Goal: Information Seeking & Learning: Learn about a topic

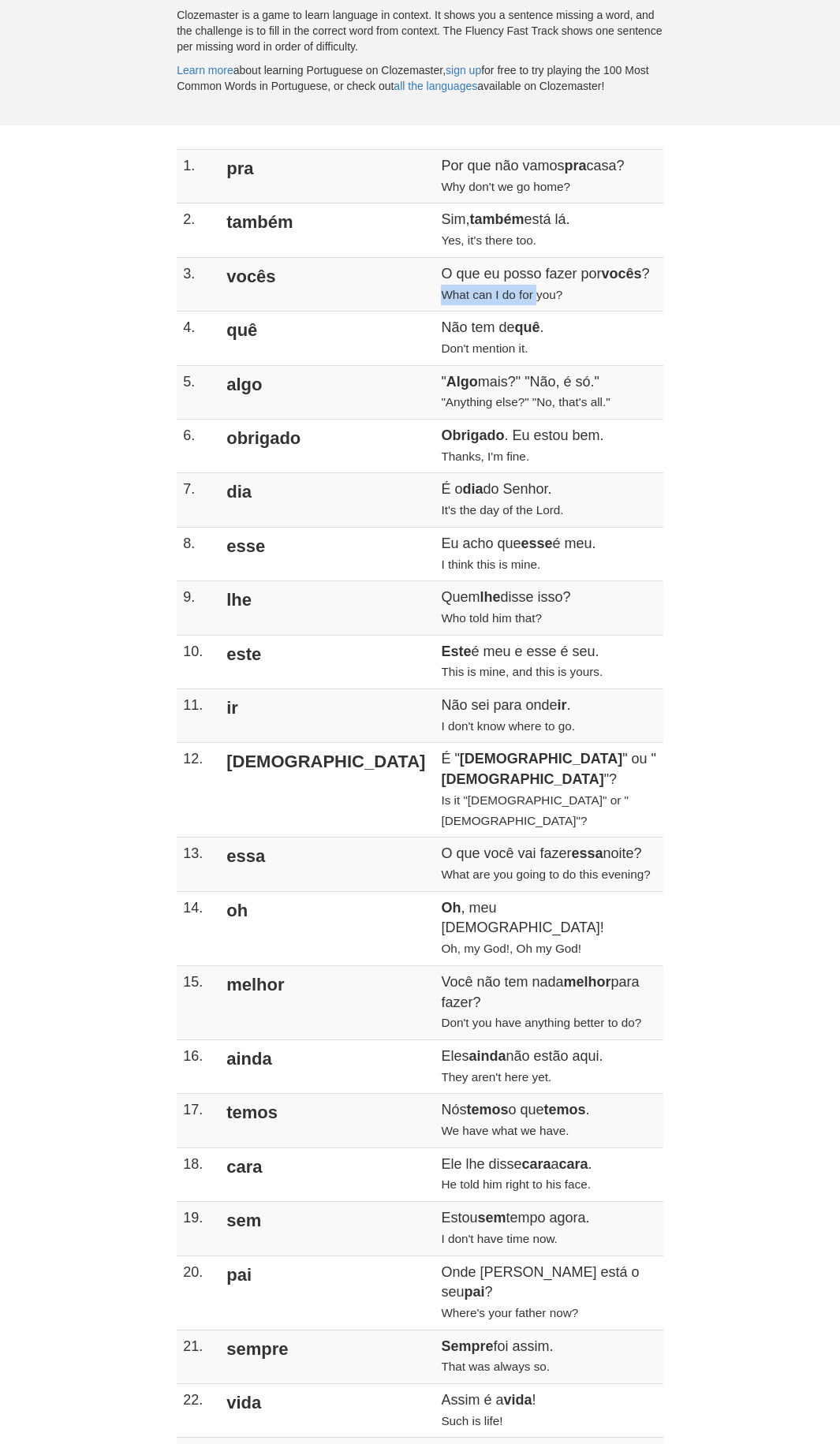
drag, startPoint x: 330, startPoint y: 295, endPoint x: 421, endPoint y: 291, distance: 91.1
click at [434, 264] on td "O que eu posso fazer por vocês ? What can I do for you?" at bounding box center [548, 283] width 228 height 54
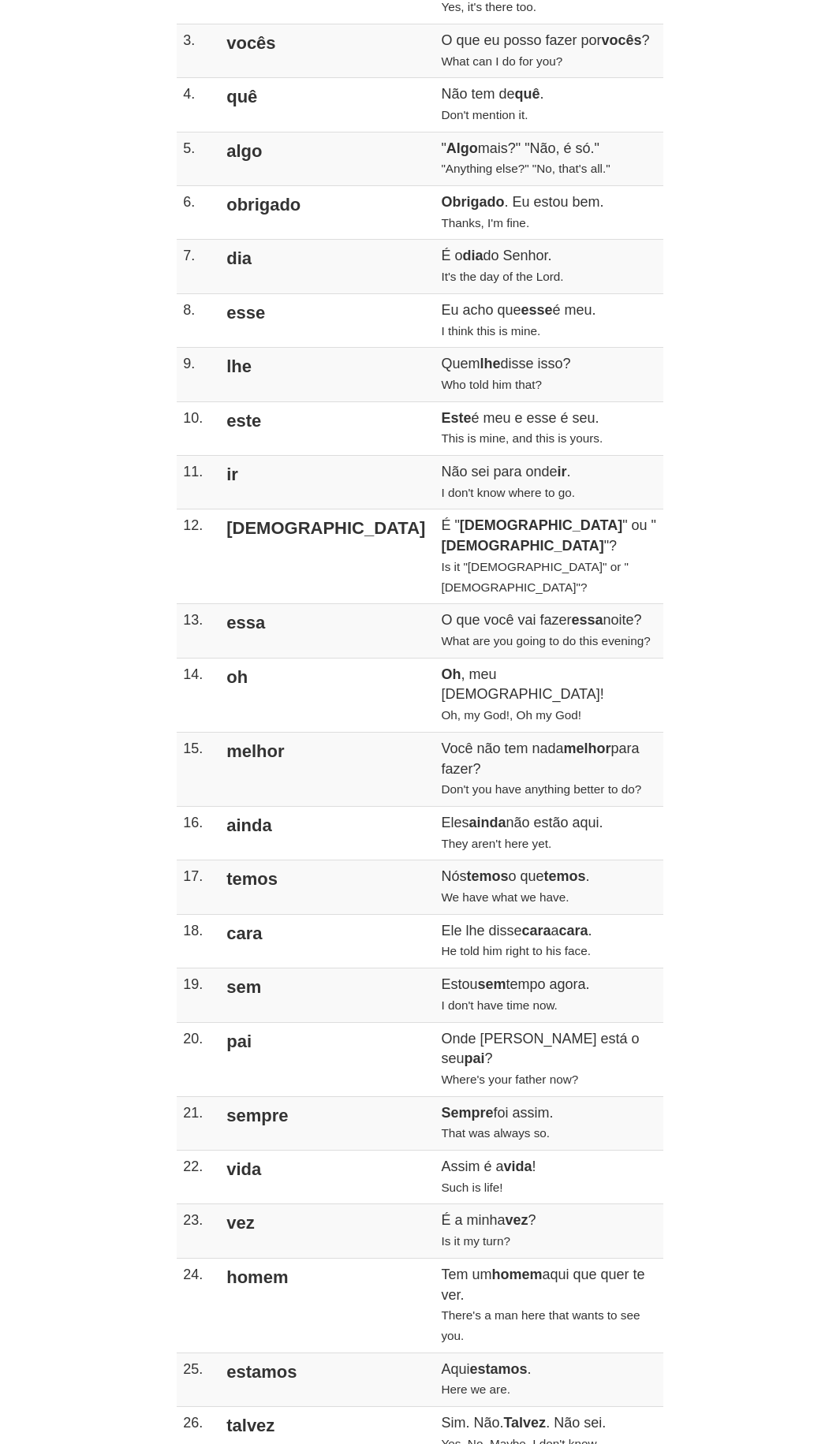
scroll to position [474, 0]
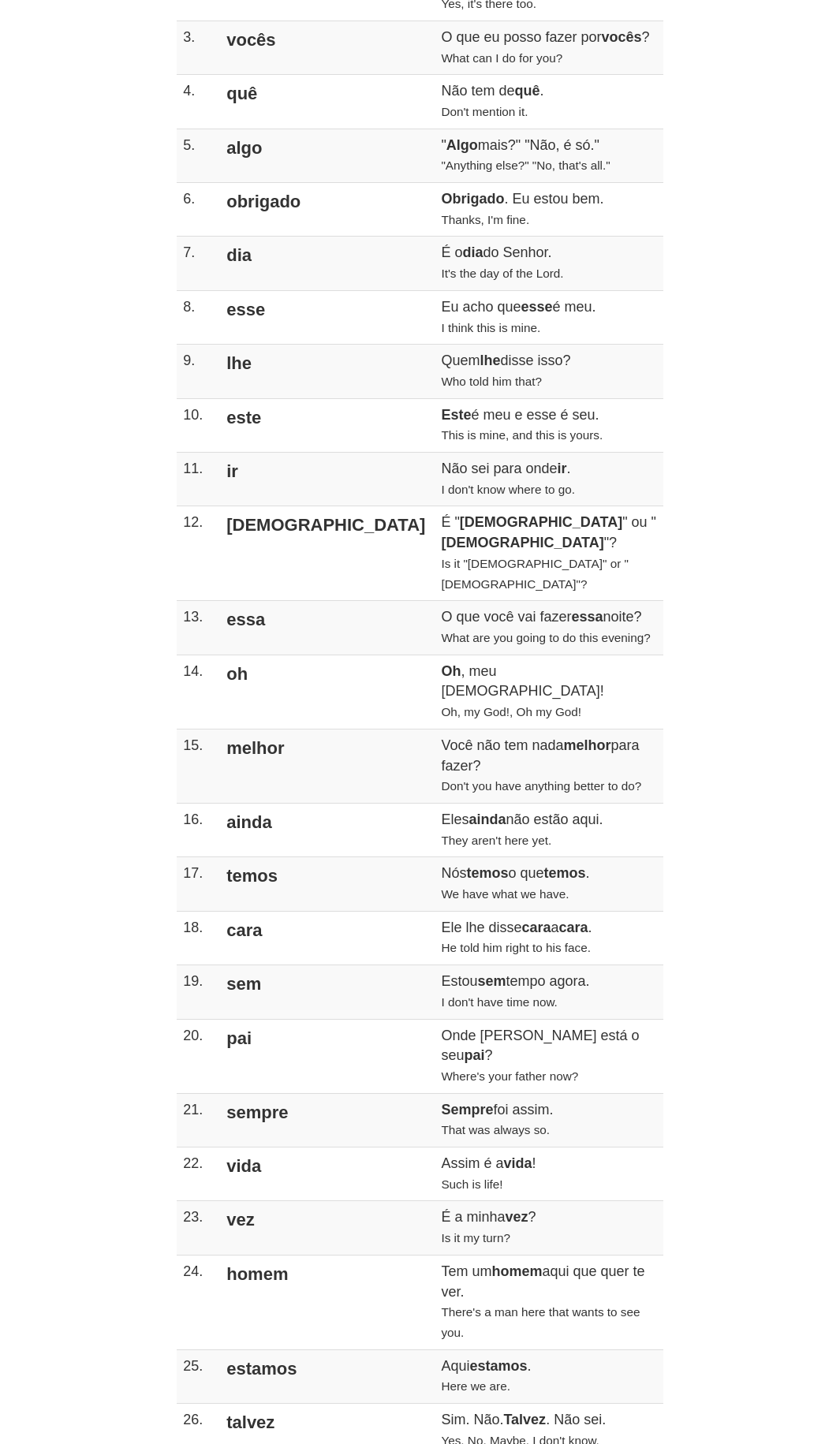
drag, startPoint x: 229, startPoint y: 205, endPoint x: 317, endPoint y: 205, distance: 88.0
click at [317, 205] on td "obrigado" at bounding box center [325, 209] width 217 height 54
click at [314, 204] on td "obrigado" at bounding box center [325, 209] width 217 height 54
drag, startPoint x: 209, startPoint y: 248, endPoint x: 259, endPoint y: 247, distance: 50.0
click at [259, 247] on tr "7. dia É o dia do Senhor. It's the day of the Lord." at bounding box center [420, 263] width 486 height 54
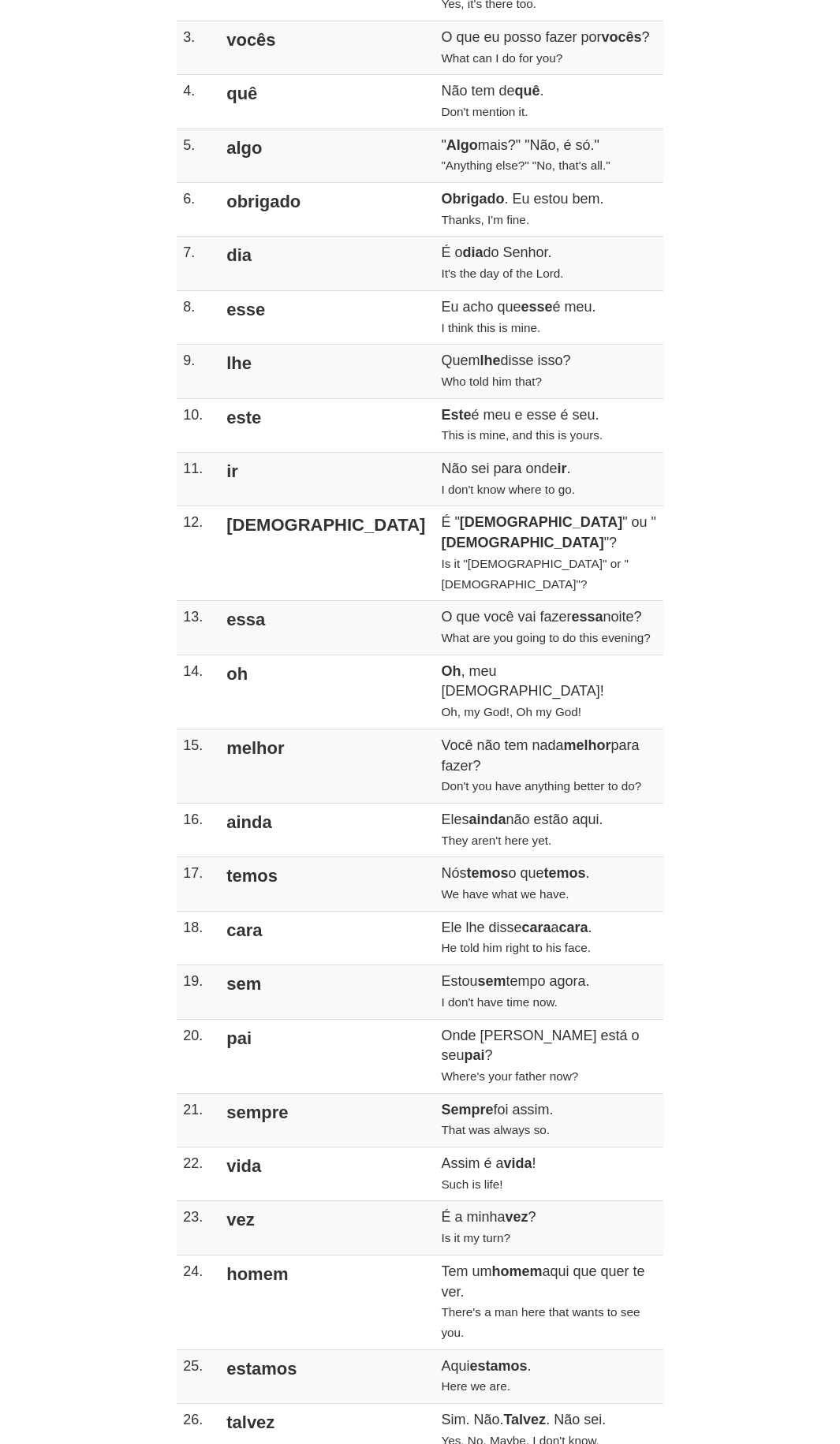
click at [434, 275] on td "É o dia do Senhor. It's the day of the Lord." at bounding box center [548, 263] width 228 height 54
drag, startPoint x: 320, startPoint y: 275, endPoint x: 428, endPoint y: 270, distance: 108.1
click at [434, 270] on td "É o dia do Senhor. It's the day of the Lord." at bounding box center [548, 263] width 228 height 54
click at [434, 266] on td "É o dia do Senhor. It's the day of the Lord." at bounding box center [548, 263] width 228 height 54
drag, startPoint x: 347, startPoint y: 245, endPoint x: 364, endPoint y: 252, distance: 18.4
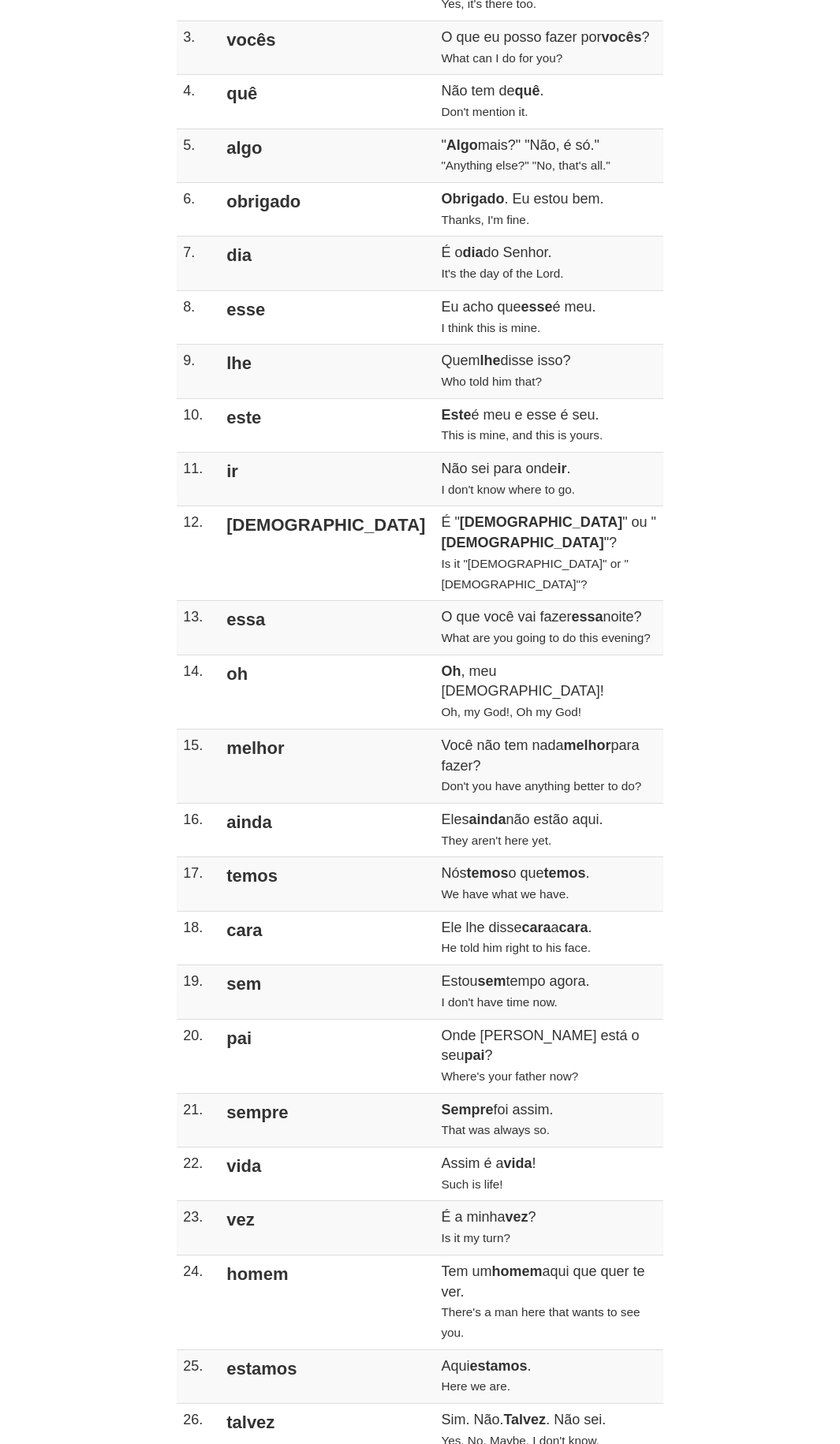
click at [434, 252] on td "É o dia do Senhor. It's the day of the Lord." at bounding box center [548, 263] width 228 height 54
click at [462, 252] on strong "dia" at bounding box center [473, 253] width 21 height 16
drag, startPoint x: 219, startPoint y: 248, endPoint x: 241, endPoint y: 252, distance: 22.4
click at [241, 252] on td "dia" at bounding box center [325, 263] width 217 height 54
click at [249, 252] on td "dia" at bounding box center [325, 263] width 217 height 54
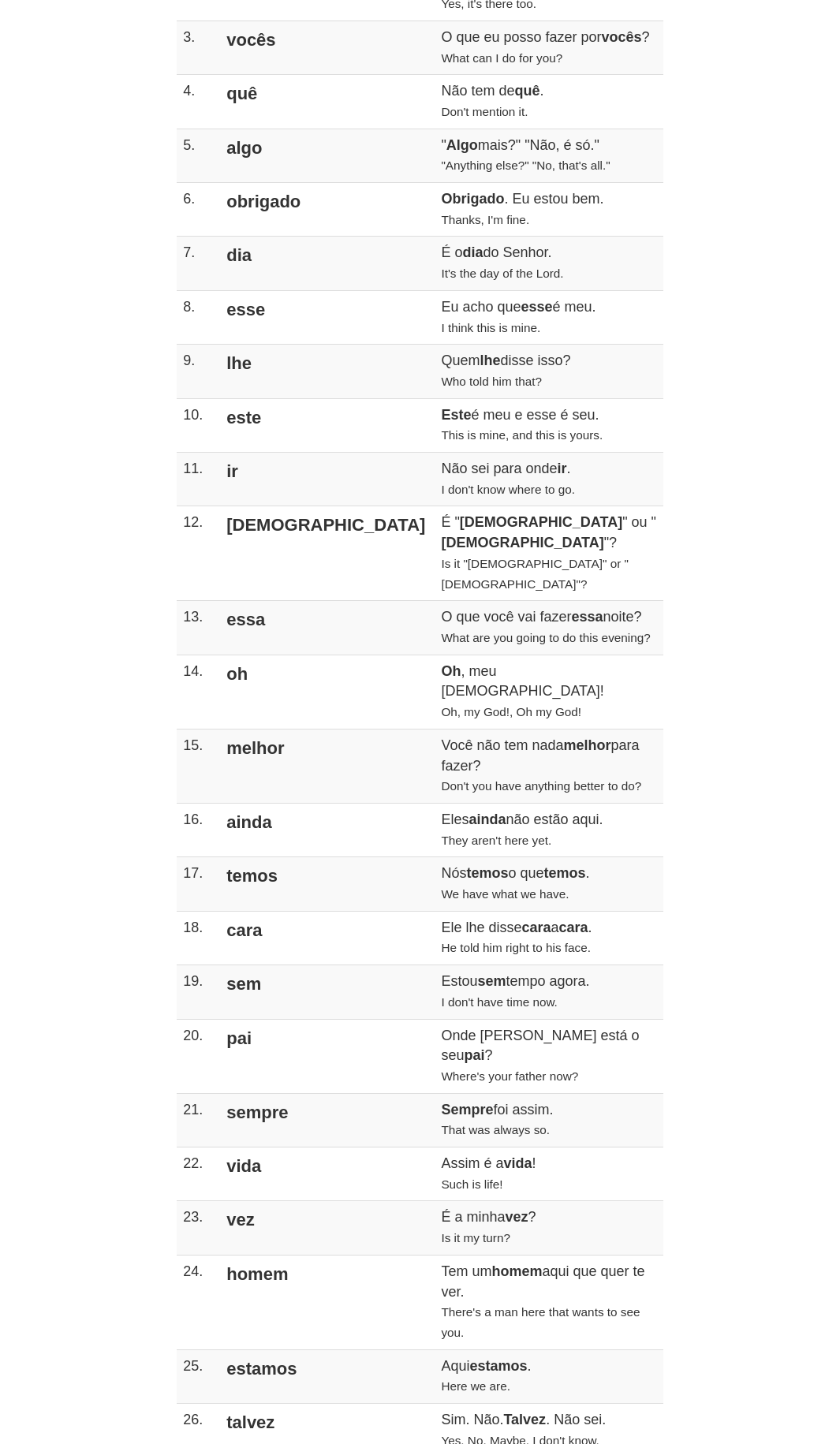
drag, startPoint x: 224, startPoint y: 251, endPoint x: 266, endPoint y: 253, distance: 42.0
click at [266, 253] on td "dia" at bounding box center [325, 263] width 217 height 54
click at [264, 253] on td "dia" at bounding box center [325, 263] width 217 height 54
drag, startPoint x: 391, startPoint y: 274, endPoint x: 339, endPoint y: 279, distance: 52.2
click at [440, 280] on small "It's the day of the Lord." at bounding box center [501, 273] width 122 height 14
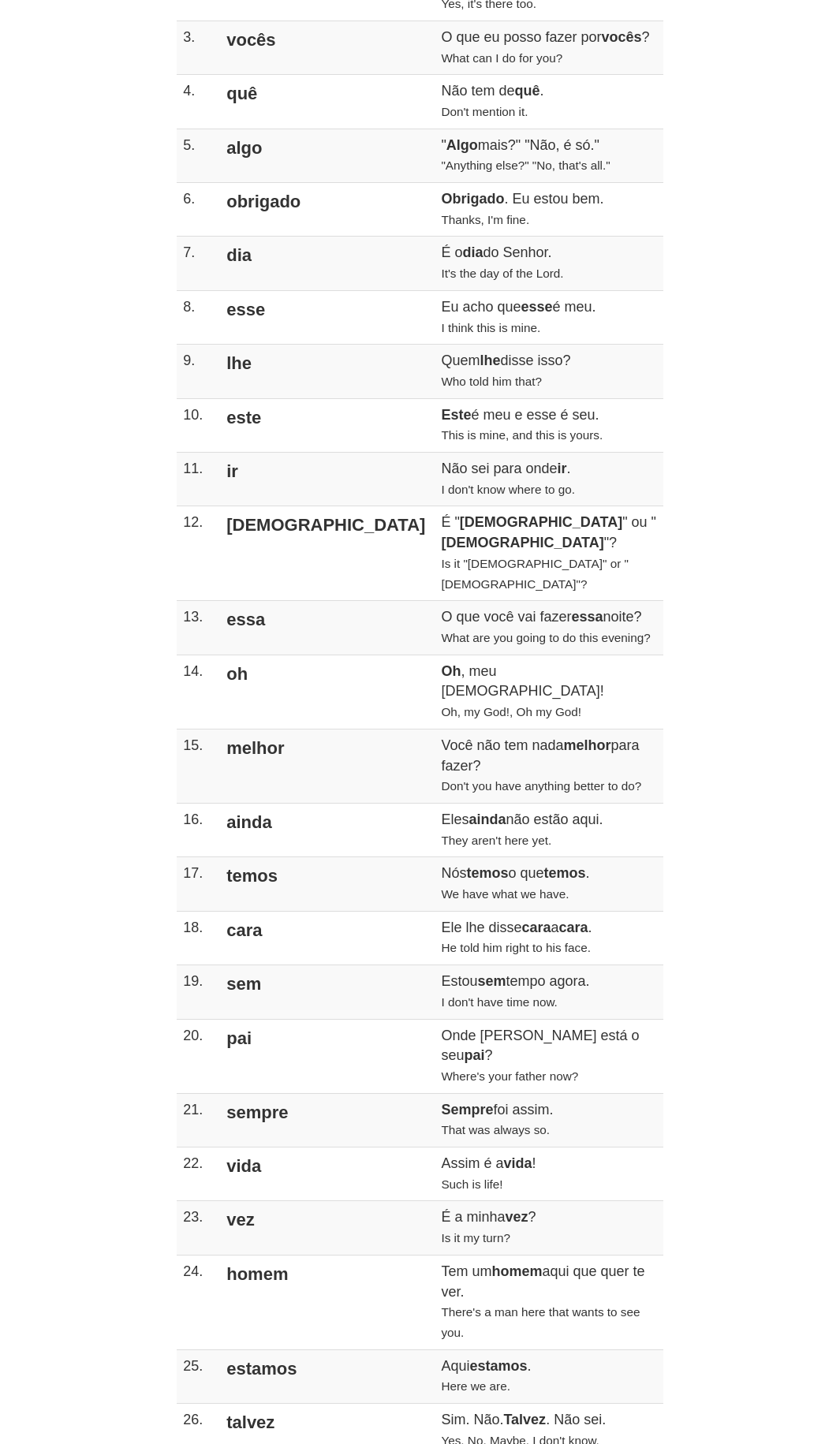
drag, startPoint x: 271, startPoint y: 266, endPoint x: 250, endPoint y: 260, distance: 21.8
click at [270, 269] on td "dia" at bounding box center [325, 263] width 217 height 54
drag, startPoint x: 231, startPoint y: 251, endPoint x: 271, endPoint y: 256, distance: 40.3
click at [270, 255] on td "dia" at bounding box center [325, 263] width 217 height 54
click at [434, 244] on td "É o dia do Senhor. It's the day of the Lord." at bounding box center [548, 263] width 228 height 54
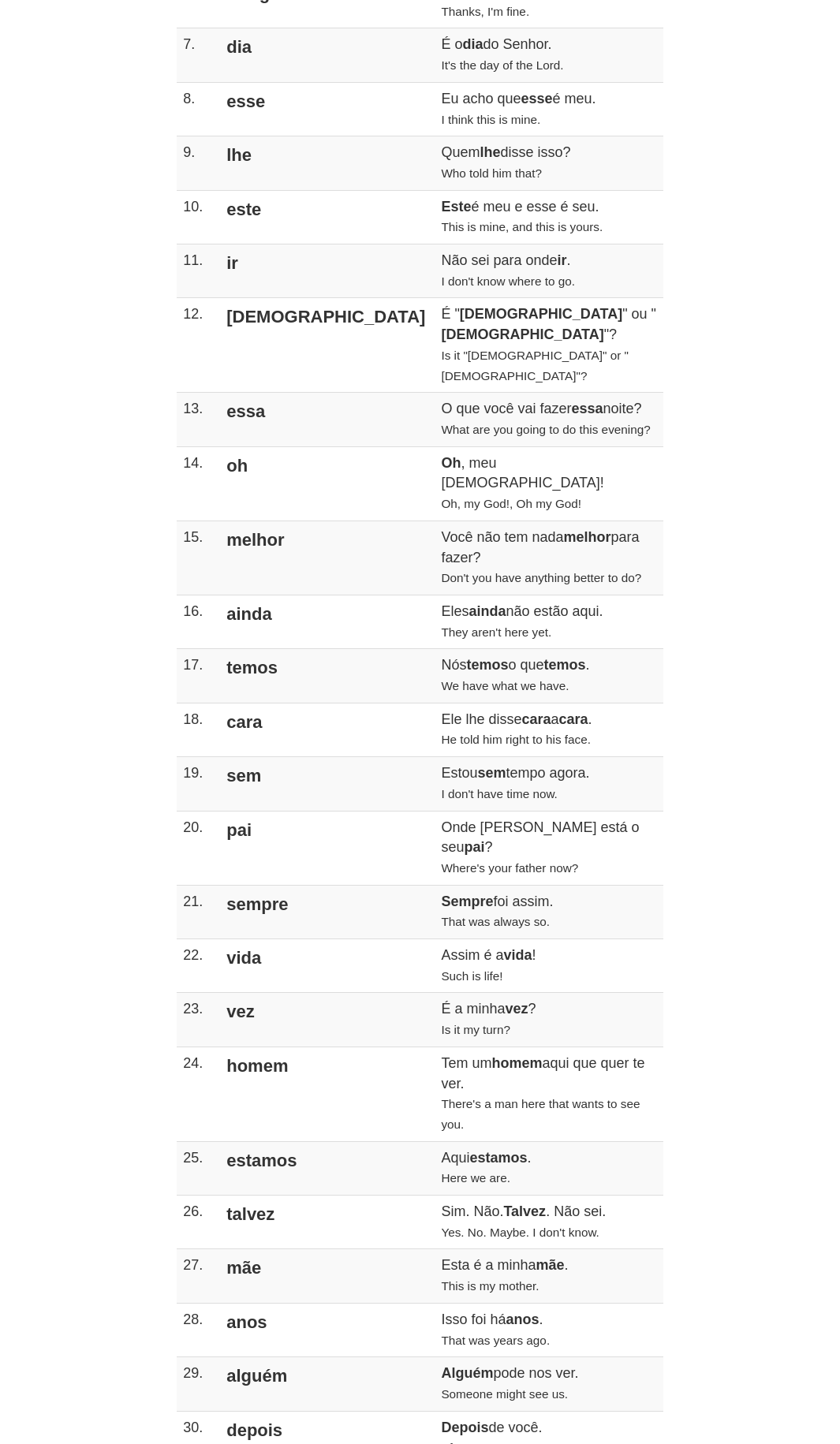
scroll to position [710, 0]
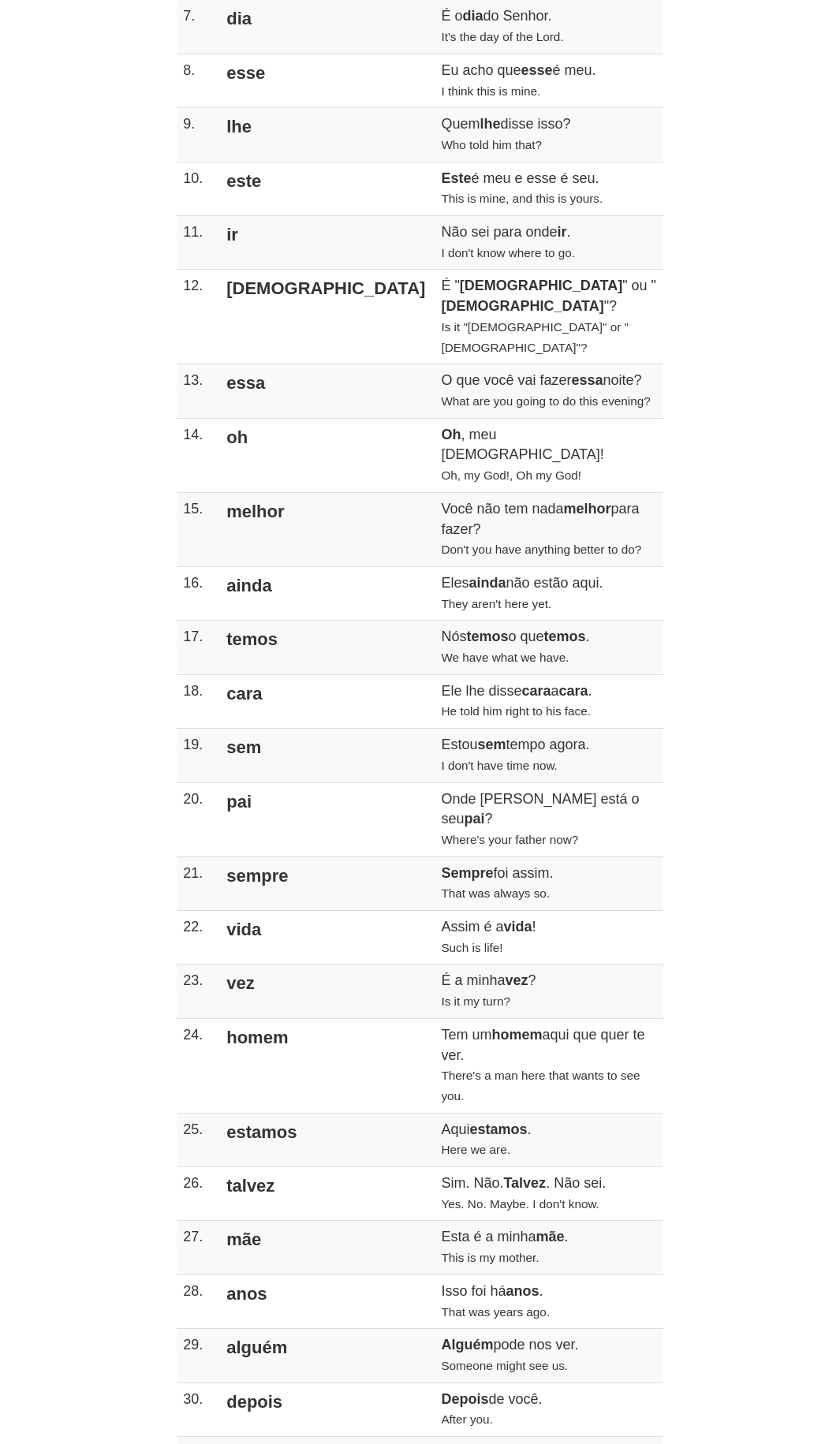
drag, startPoint x: 209, startPoint y: 266, endPoint x: 215, endPoint y: 272, distance: 8.5
click at [241, 287] on td "[DEMOGRAPHIC_DATA]" at bounding box center [325, 317] width 217 height 95
drag, startPoint x: 331, startPoint y: 290, endPoint x: 371, endPoint y: 293, distance: 40.1
click at [434, 293] on td "É " [DEMOGRAPHIC_DATA] " ou " [DEMOGRAPHIC_DATA] "? Is it "[DEMOGRAPHIC_DATA]" …" at bounding box center [548, 317] width 228 height 95
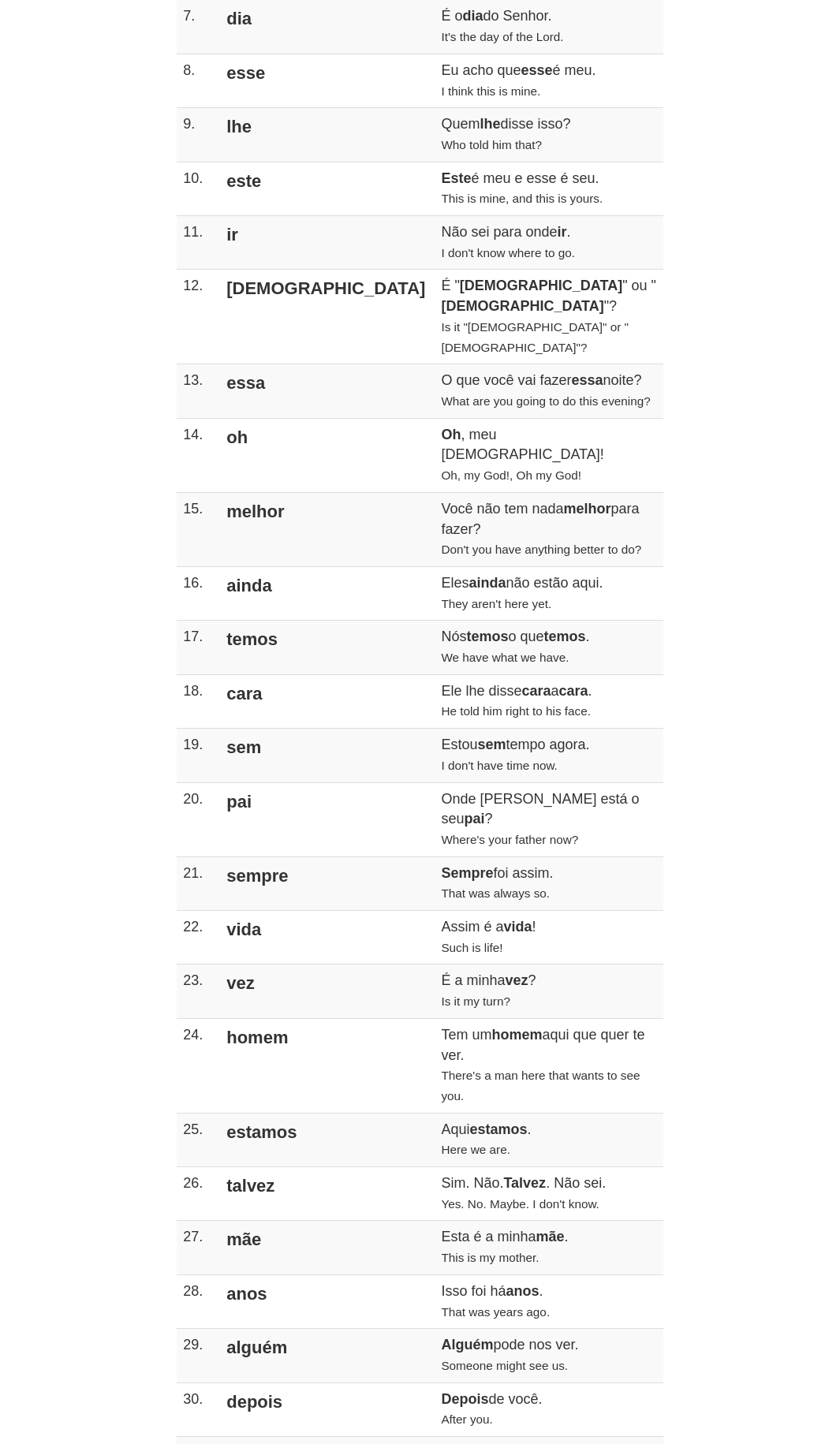
click at [245, 293] on td "[DEMOGRAPHIC_DATA]" at bounding box center [325, 317] width 217 height 95
drag, startPoint x: 314, startPoint y: 307, endPoint x: 346, endPoint y: 309, distance: 32.1
click at [346, 309] on tr "12. [DEMOGRAPHIC_DATA] É " [DEMOGRAPHIC_DATA] " ou " [DEMOGRAPHIC_DATA] "? Is i…" at bounding box center [420, 317] width 486 height 95
click at [440, 320] on small "Is it "[DEMOGRAPHIC_DATA]" or "[DEMOGRAPHIC_DATA]"?" at bounding box center [534, 337] width 188 height 34
drag, startPoint x: 251, startPoint y: 289, endPoint x: 213, endPoint y: 289, distance: 38.0
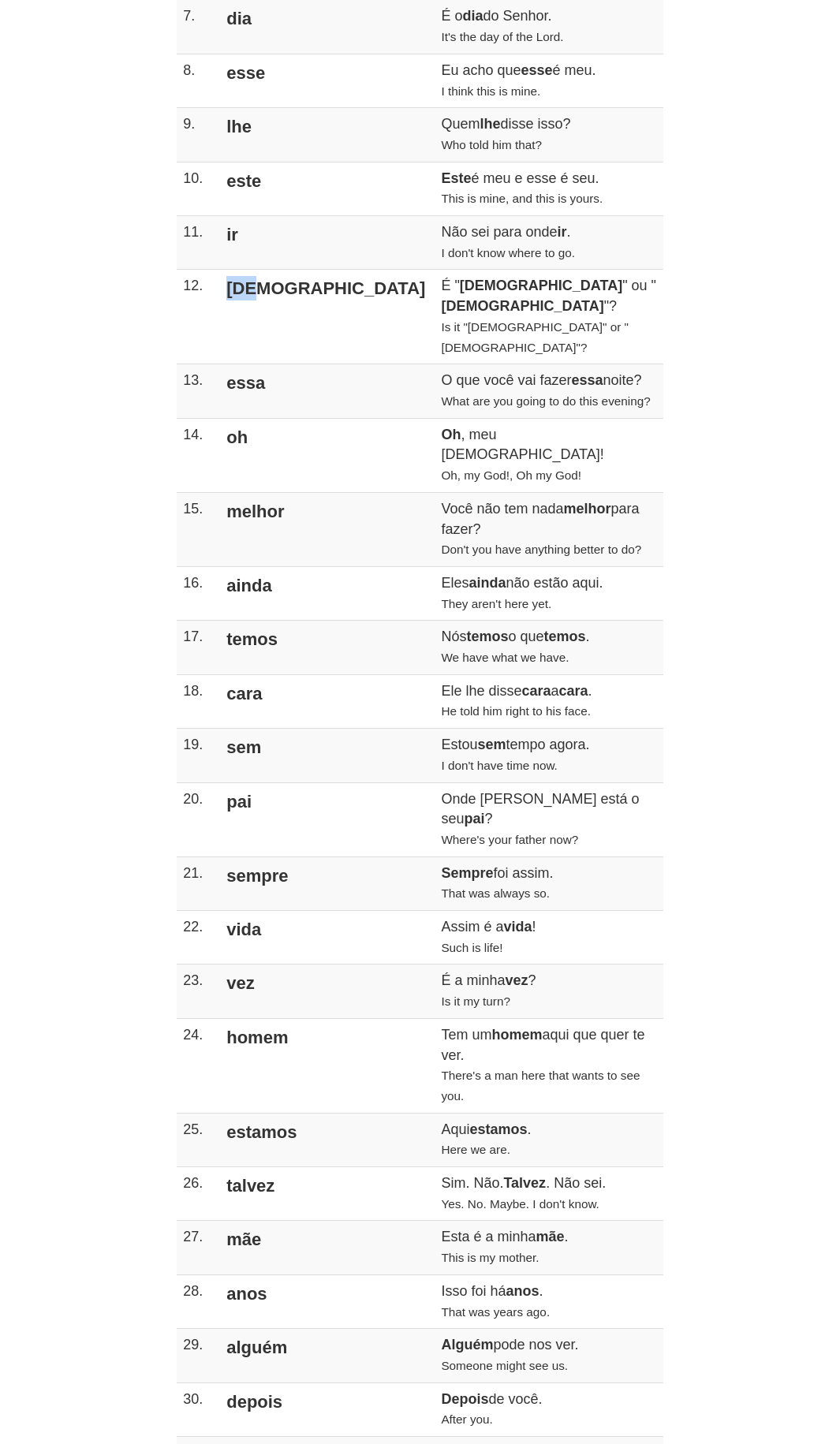
click at [213, 289] on tr "12. [DEMOGRAPHIC_DATA] É " [DEMOGRAPHIC_DATA] " ou " [DEMOGRAPHIC_DATA] "? Is i…" at bounding box center [420, 317] width 486 height 95
click at [246, 303] on td "[DEMOGRAPHIC_DATA]" at bounding box center [325, 317] width 217 height 95
click at [237, 364] on td "essa" at bounding box center [325, 391] width 217 height 54
drag, startPoint x: 226, startPoint y: 395, endPoint x: 245, endPoint y: 405, distance: 21.5
click at [245, 418] on td "oh" at bounding box center [325, 455] width 217 height 74
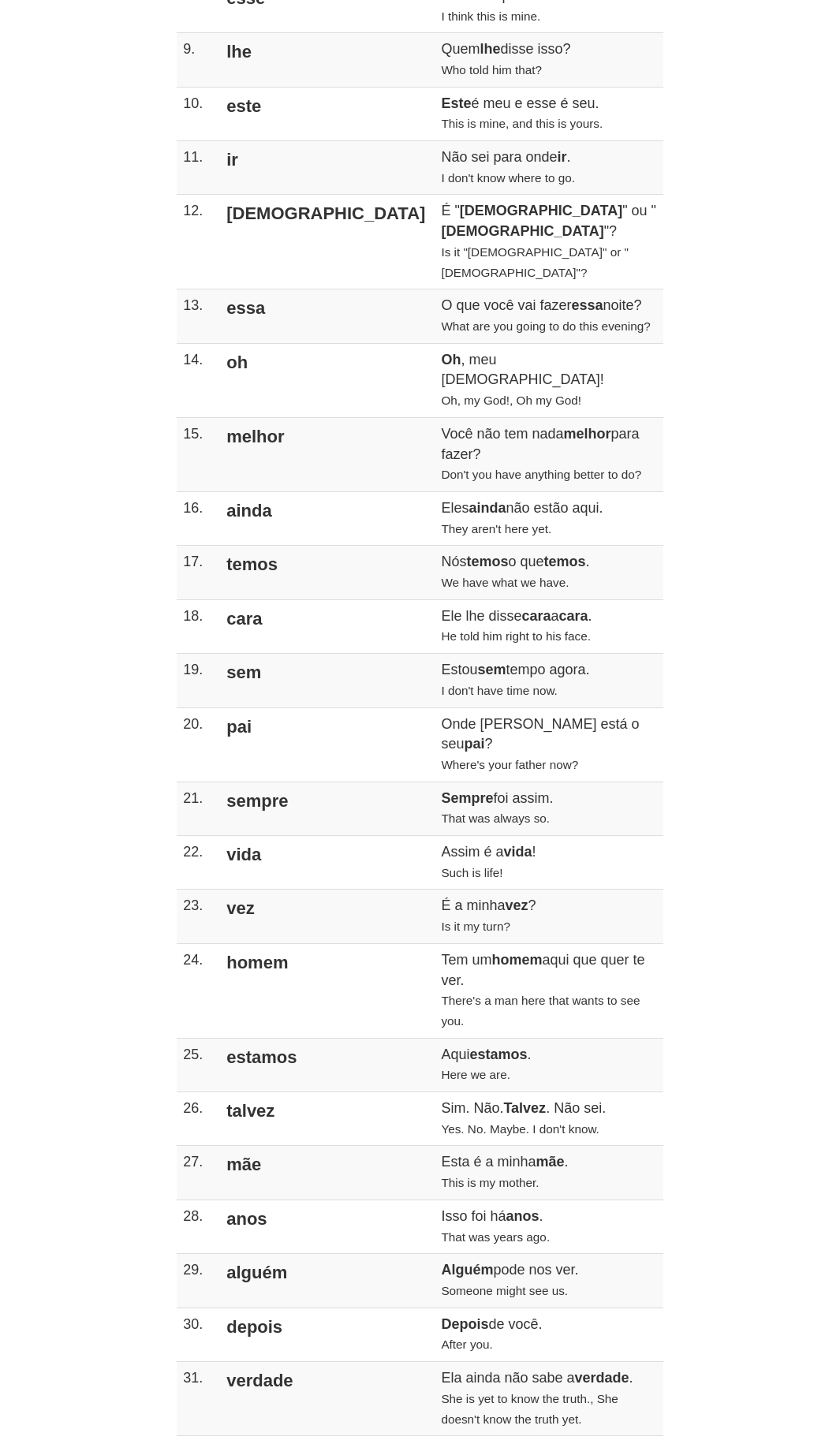
scroll to position [789, 0]
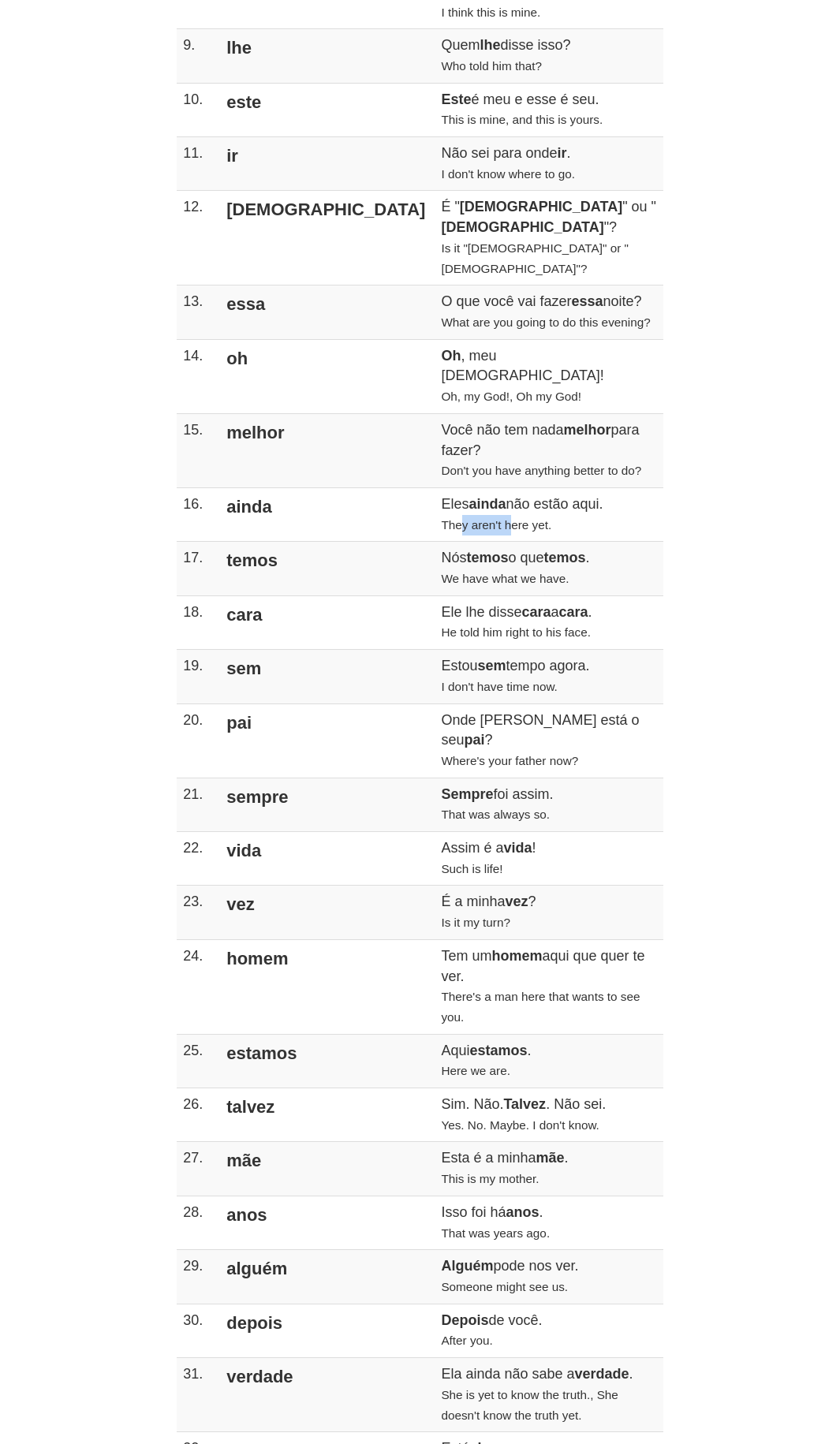
drag, startPoint x: 344, startPoint y: 440, endPoint x: 398, endPoint y: 448, distance: 54.6
click at [440, 519] on small "They aren't here yet." at bounding box center [496, 525] width 111 height 14
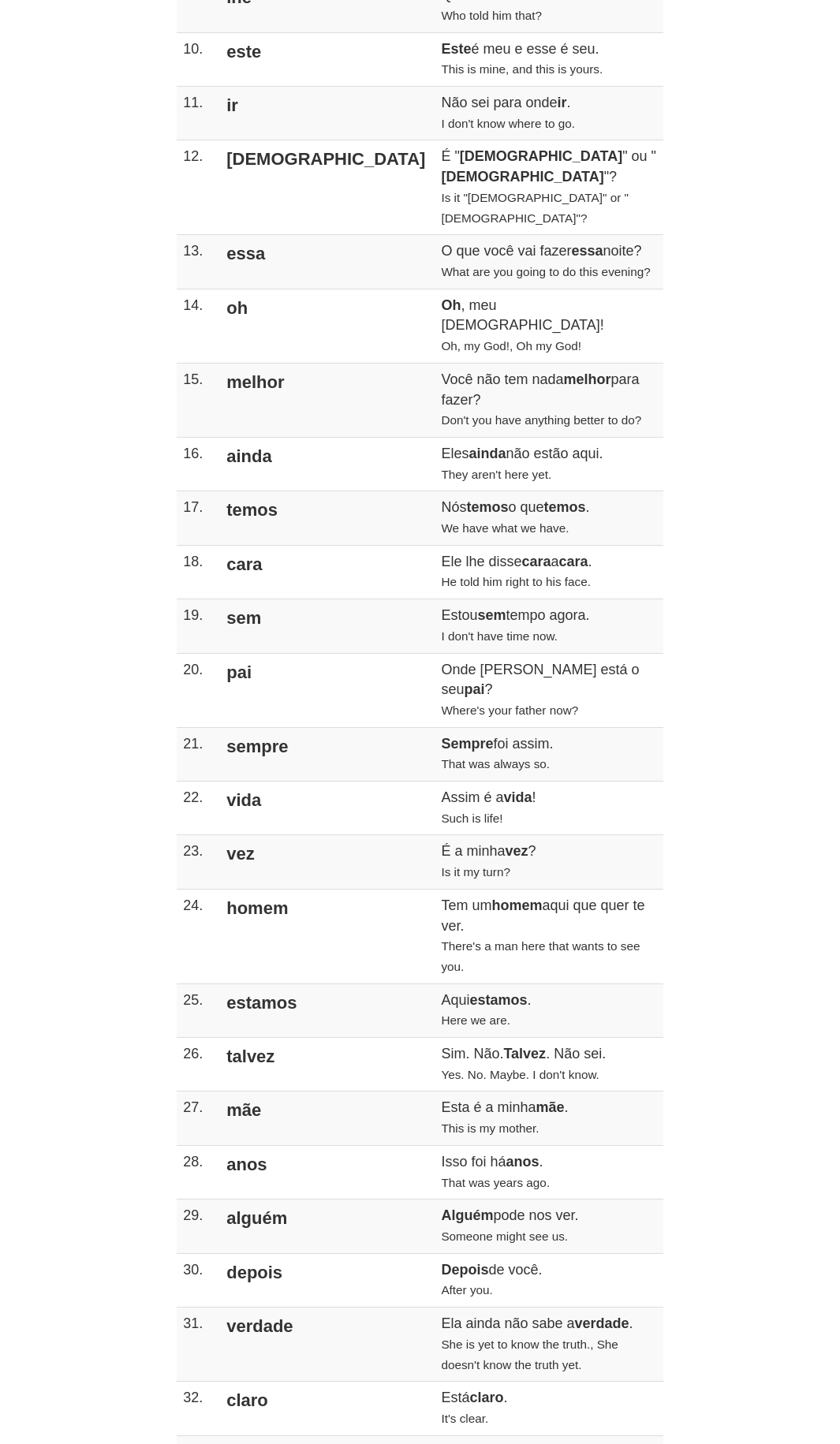
scroll to position [868, 0]
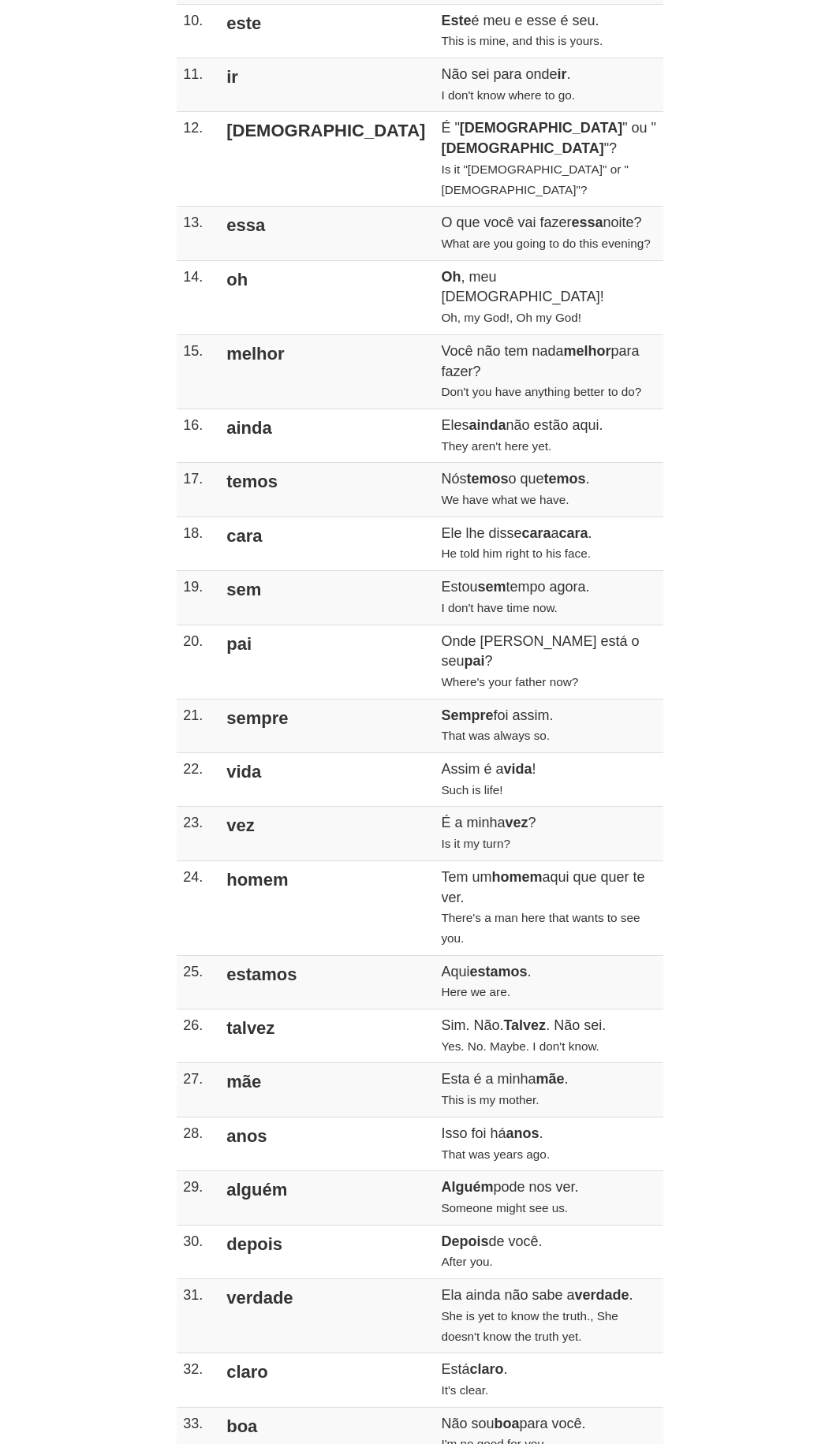
drag, startPoint x: 226, startPoint y: 401, endPoint x: 309, endPoint y: 403, distance: 83.0
click at [309, 463] on td "temos" at bounding box center [325, 490] width 217 height 54
drag, startPoint x: 343, startPoint y: 421, endPoint x: 388, endPoint y: 399, distance: 50.1
click at [434, 463] on td "Nós temos o que temos . We have what we have." at bounding box center [548, 490] width 228 height 54
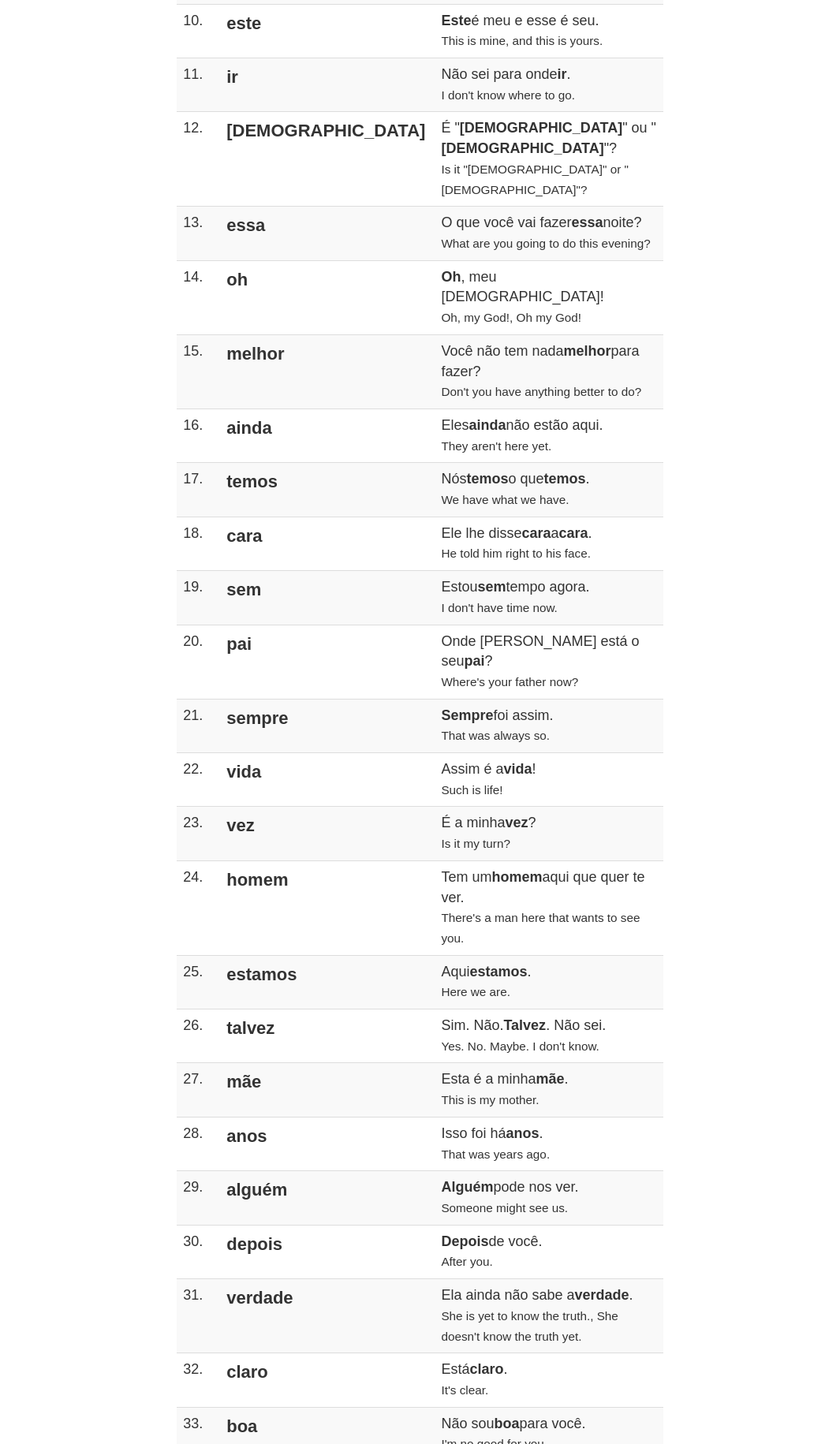
drag, startPoint x: 333, startPoint y: 398, endPoint x: 289, endPoint y: 418, distance: 48.3
click at [289, 463] on tr "17. temos Nós temos o que temos . We have what we have." at bounding box center [420, 490] width 486 height 54
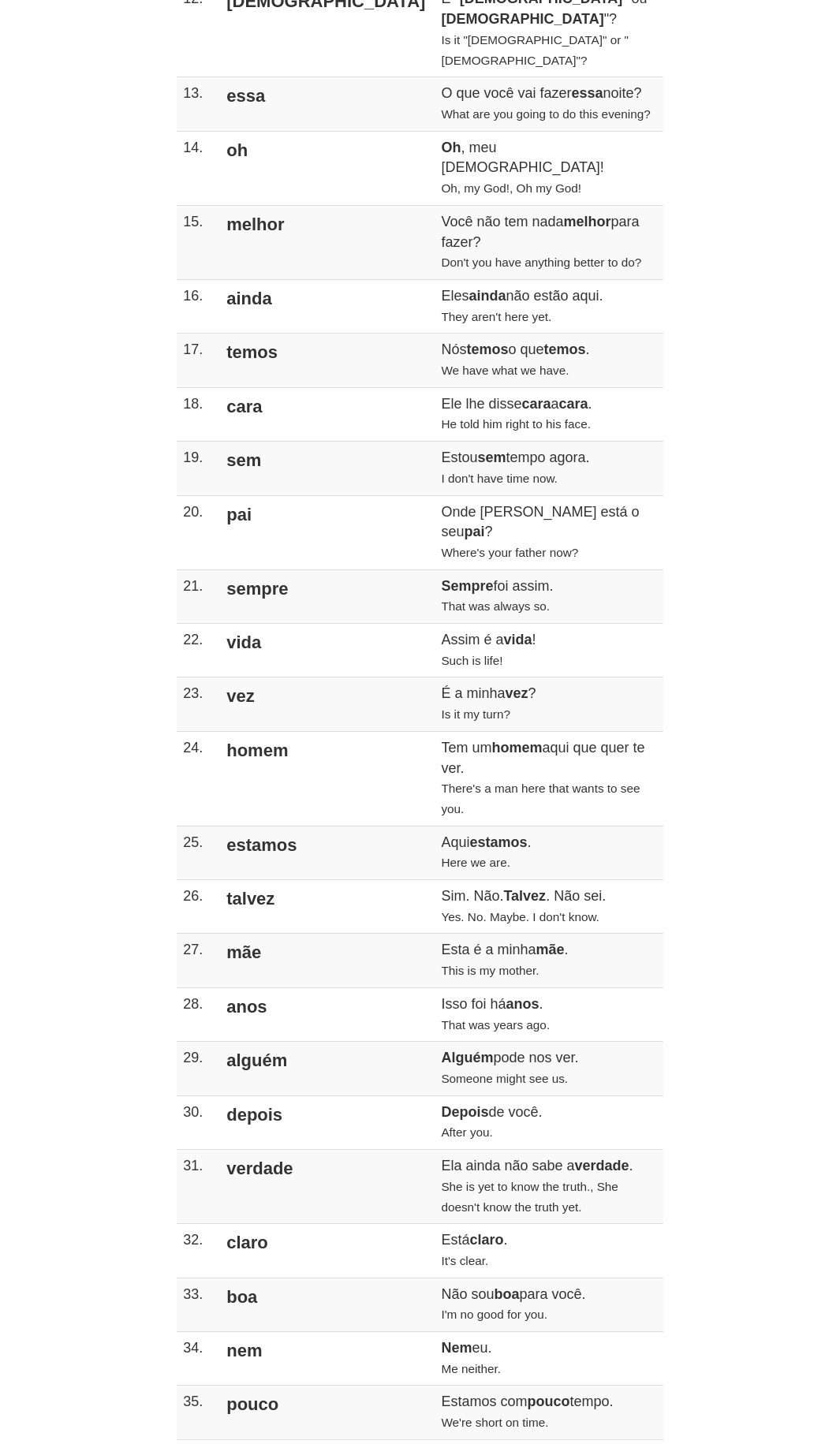
scroll to position [1026, 0]
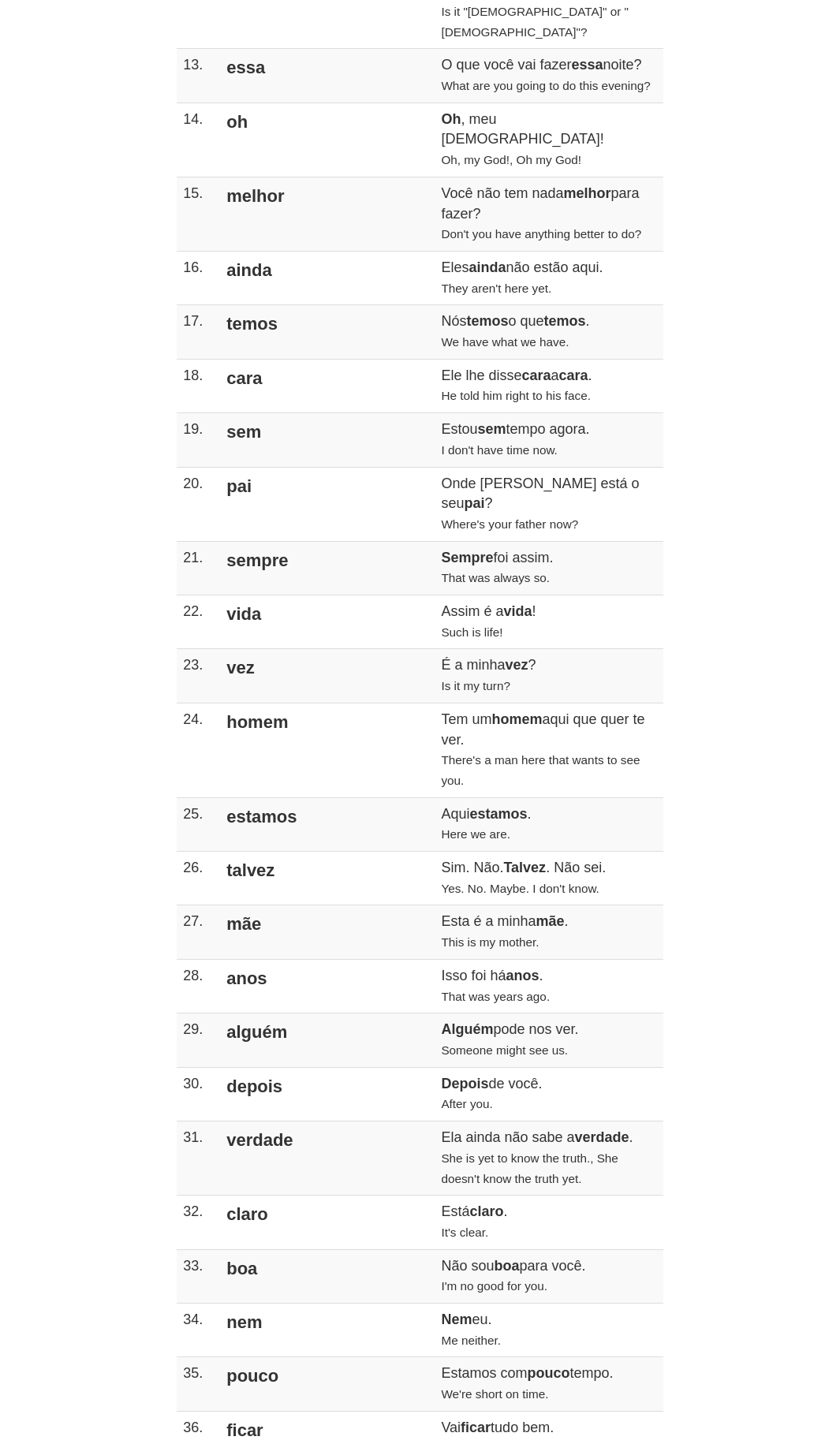
drag, startPoint x: 239, startPoint y: 291, endPoint x: 278, endPoint y: 296, distance: 39.3
click at [278, 359] on td "cara" at bounding box center [325, 385] width 217 height 54
drag, startPoint x: 412, startPoint y: 299, endPoint x: 429, endPoint y: 299, distance: 17.0
click at [434, 359] on td "Ele lhe disse cara a cara . He told him right to his face." at bounding box center [548, 385] width 228 height 54
drag, startPoint x: 429, startPoint y: 299, endPoint x: 485, endPoint y: 293, distance: 56.3
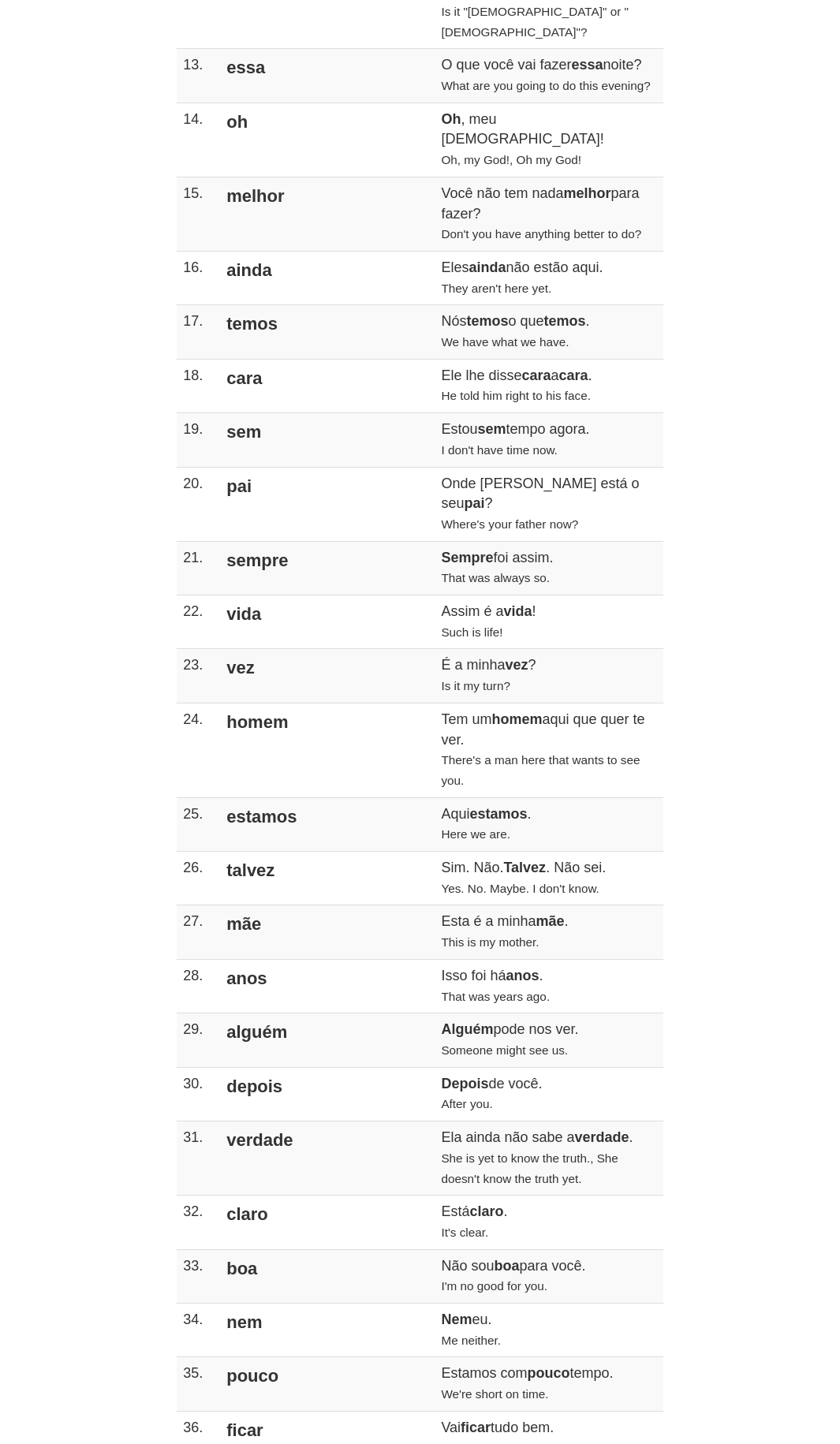
click at [485, 359] on td "Ele lhe disse cara a cara . He told him right to his face." at bounding box center [548, 385] width 228 height 54
drag, startPoint x: 322, startPoint y: 315, endPoint x: 504, endPoint y: 318, distance: 182.0
click at [504, 359] on td "Ele lhe disse cara a cara . He told him right to his face." at bounding box center [548, 385] width 228 height 54
click at [505, 359] on td "Ele lhe disse cara a cara . He told him right to his face." at bounding box center [548, 385] width 228 height 54
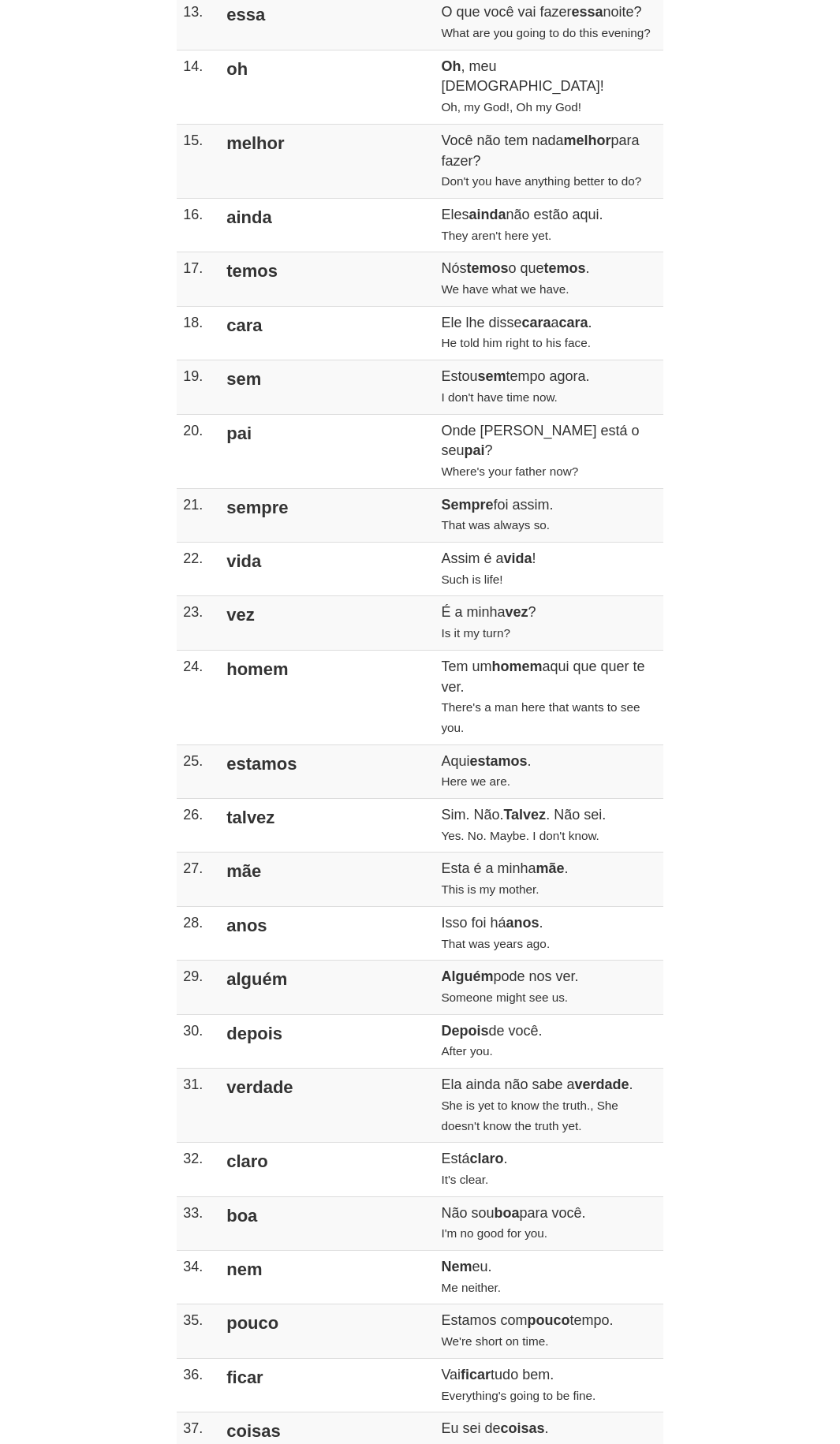
scroll to position [1104, 0]
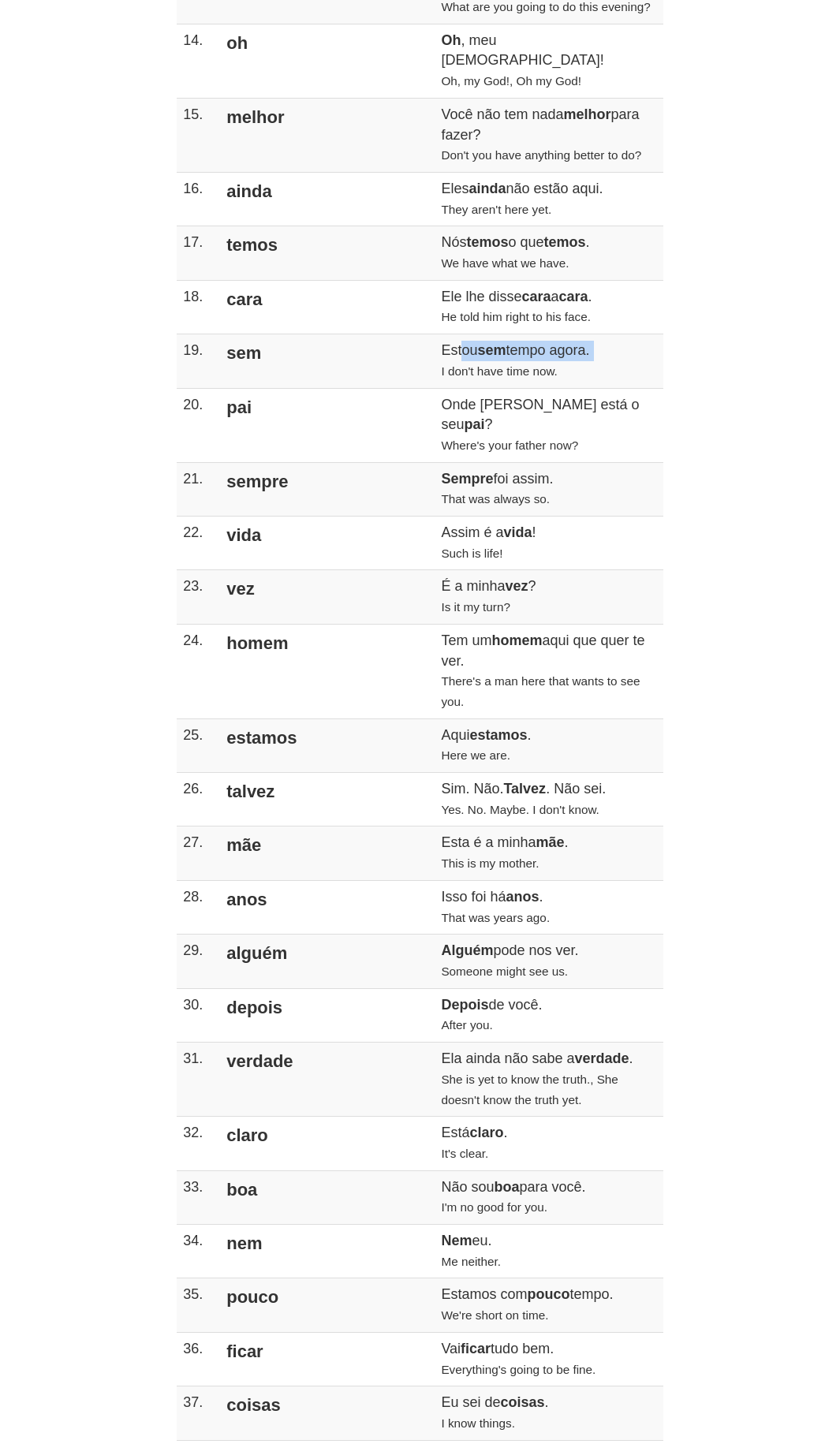
drag, startPoint x: 319, startPoint y: 282, endPoint x: 347, endPoint y: 276, distance: 28.6
click at [434, 335] on td "Estou sem tempo agora. I don't have time now." at bounding box center [548, 361] width 228 height 54
click at [477, 343] on strong "sem" at bounding box center [491, 351] width 28 height 16
click at [434, 335] on td "Estou sem tempo agora. I don't have time now." at bounding box center [548, 361] width 228 height 54
drag, startPoint x: 318, startPoint y: 297, endPoint x: 364, endPoint y: 291, distance: 46.4
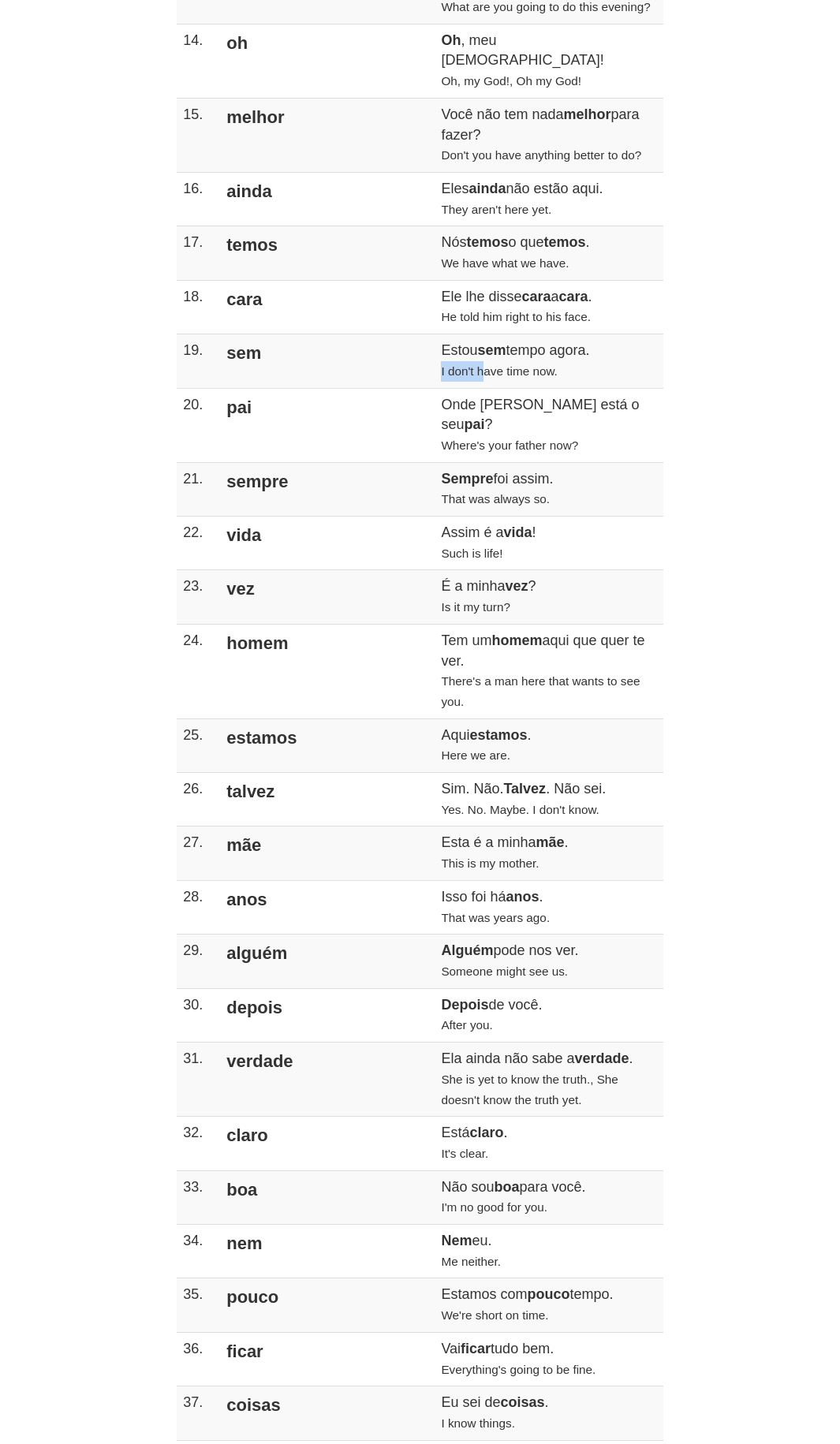
click at [434, 335] on td "Estou sem tempo agora. I don't have time now." at bounding box center [548, 361] width 228 height 54
click at [475, 335] on td "Estou sem tempo agora. I don't have time now." at bounding box center [548, 361] width 228 height 54
drag, startPoint x: 478, startPoint y: 270, endPoint x: 422, endPoint y: 279, distance: 56.7
click at [434, 335] on td "Estou sem tempo agora. I don't have time now." at bounding box center [548, 361] width 228 height 54
click at [441, 335] on td "Estou sem tempo agora. I don't have time now." at bounding box center [548, 361] width 228 height 54
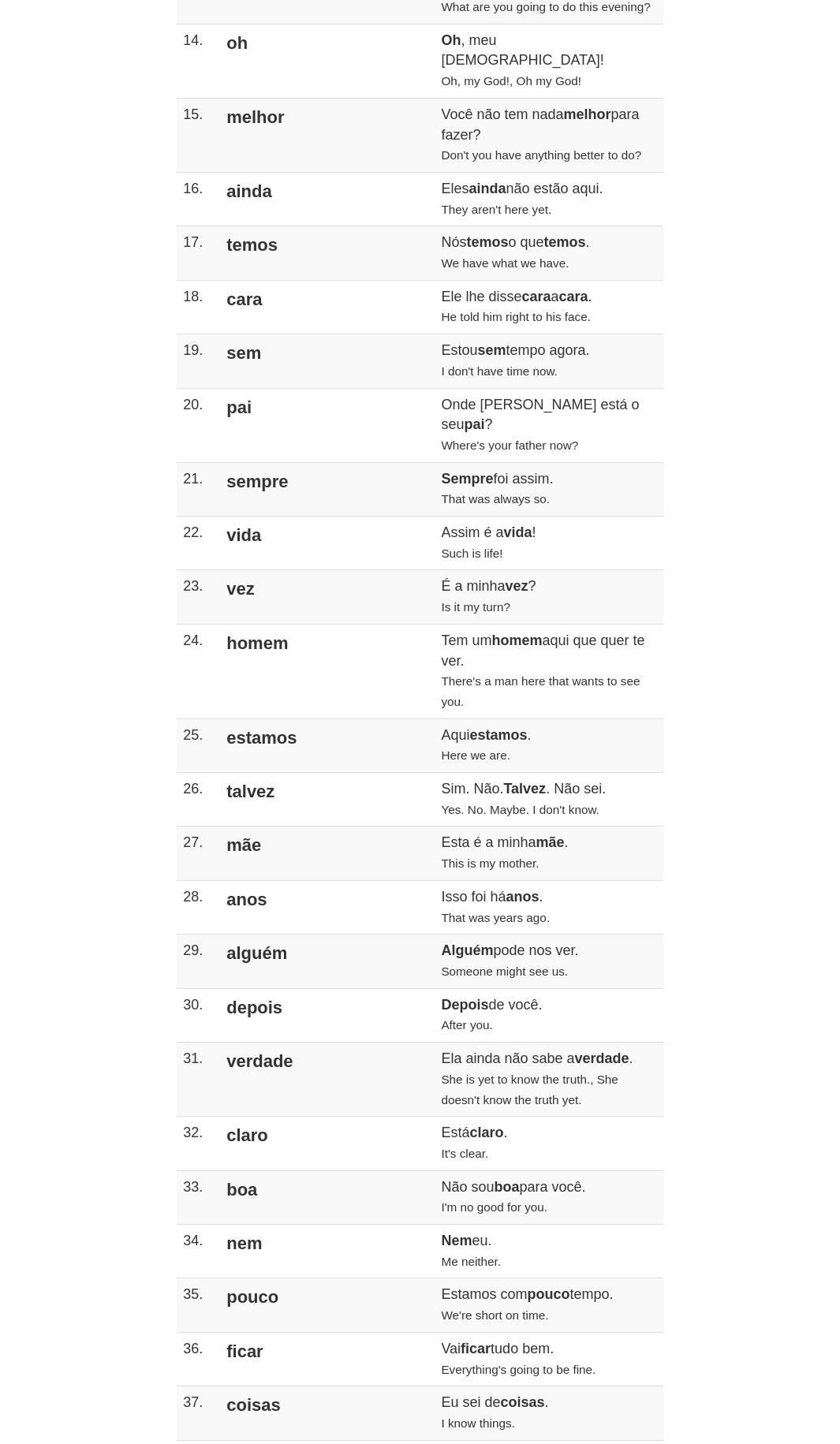
drag, startPoint x: 240, startPoint y: 327, endPoint x: 295, endPoint y: 328, distance: 55.0
click at [295, 388] on td "pai" at bounding box center [325, 425] width 217 height 74
drag, startPoint x: 383, startPoint y: 327, endPoint x: 400, endPoint y: 306, distance: 27.0
click at [434, 335] on td "Estou sem tempo agora. I don't have time now." at bounding box center [548, 361] width 228 height 54
drag, startPoint x: 412, startPoint y: 325, endPoint x: 461, endPoint y: 321, distance: 49.2
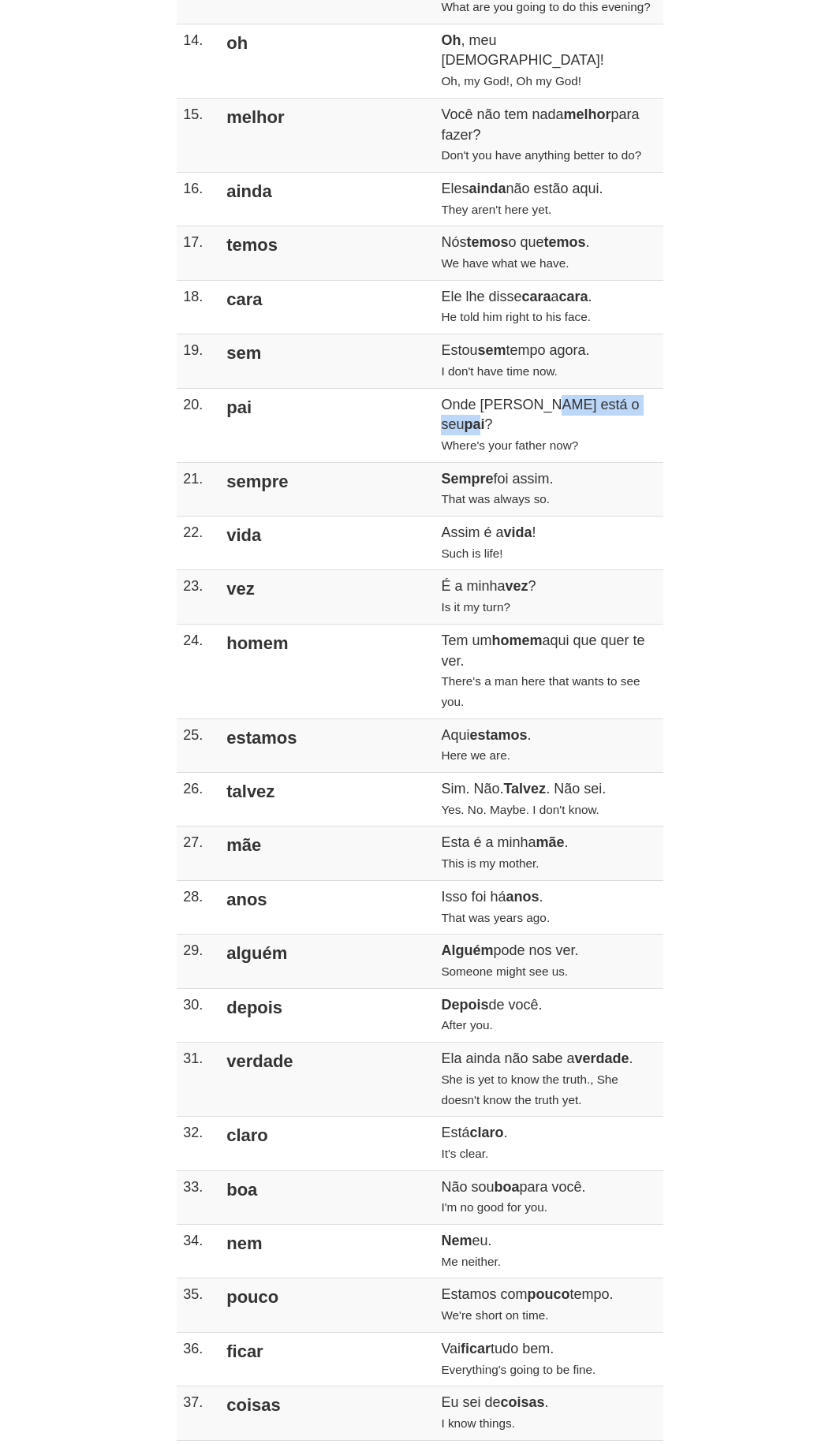
click at [461, 388] on td "Onde [PERSON_NAME] está o seu pai ? Where's your father now?" at bounding box center [548, 425] width 228 height 74
drag, startPoint x: 367, startPoint y: 342, endPoint x: 444, endPoint y: 340, distance: 77.0
click at [444, 438] on small "Where's your father now?" at bounding box center [509, 445] width 137 height 14
click at [434, 462] on td "Sempre foi assim. That was always so." at bounding box center [548, 489] width 228 height 54
drag, startPoint x: 322, startPoint y: 317, endPoint x: 369, endPoint y: 344, distance: 54.2
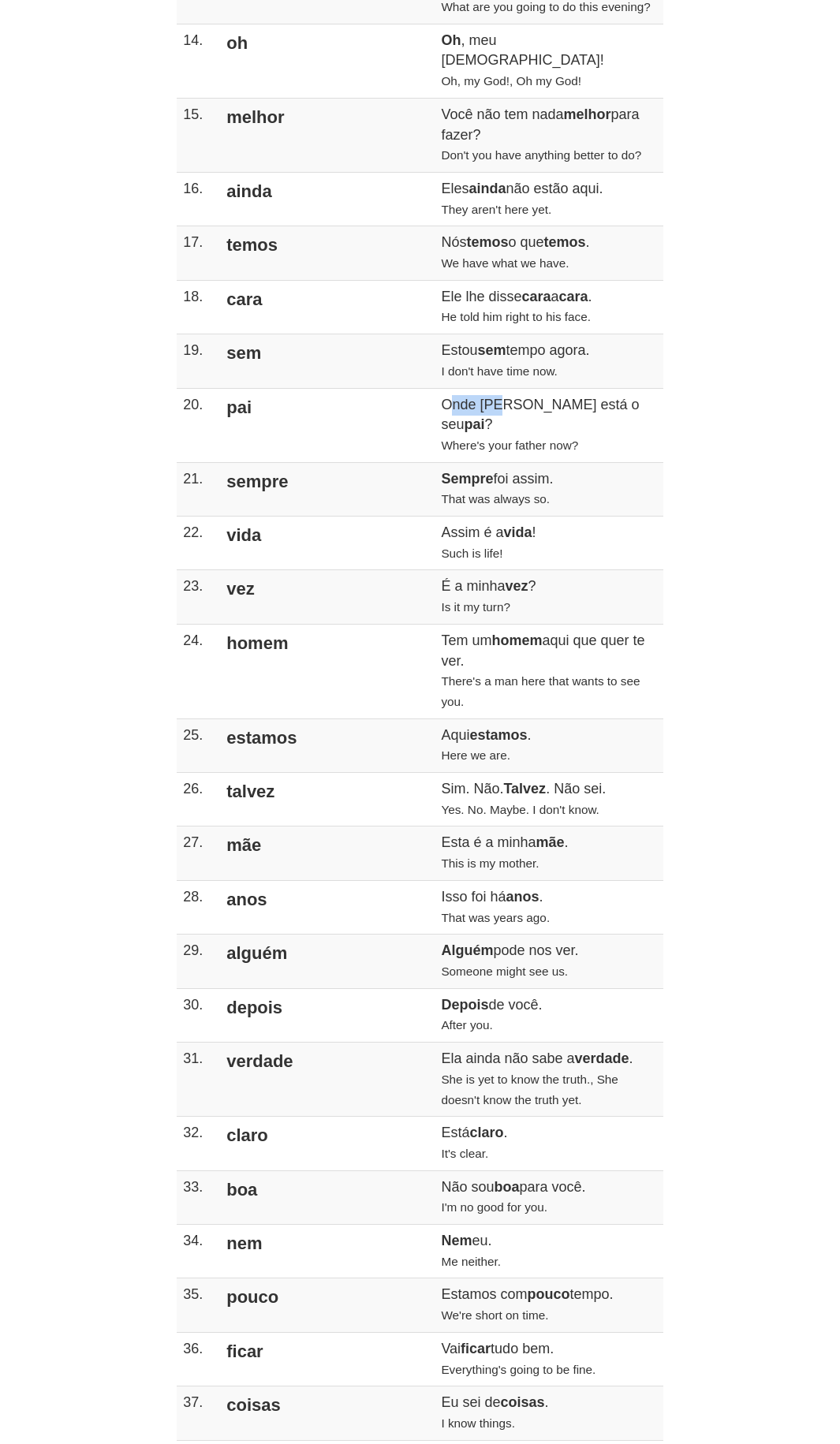
click at [434, 388] on td "Onde [PERSON_NAME] está o seu pai ? Where's your father now?" at bounding box center [548, 425] width 228 height 74
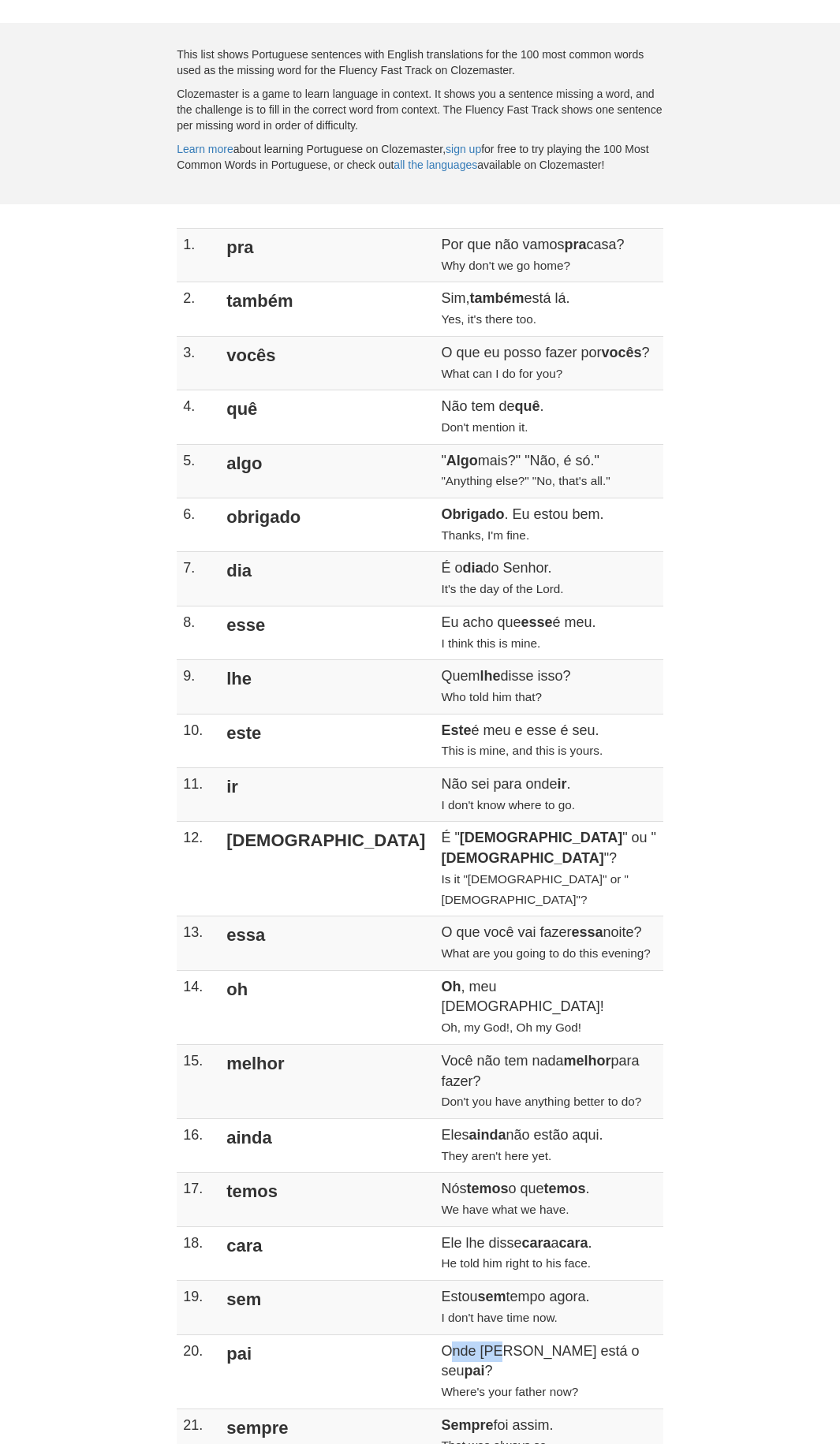
scroll to position [0, 0]
